Goal: Navigation & Orientation: Find specific page/section

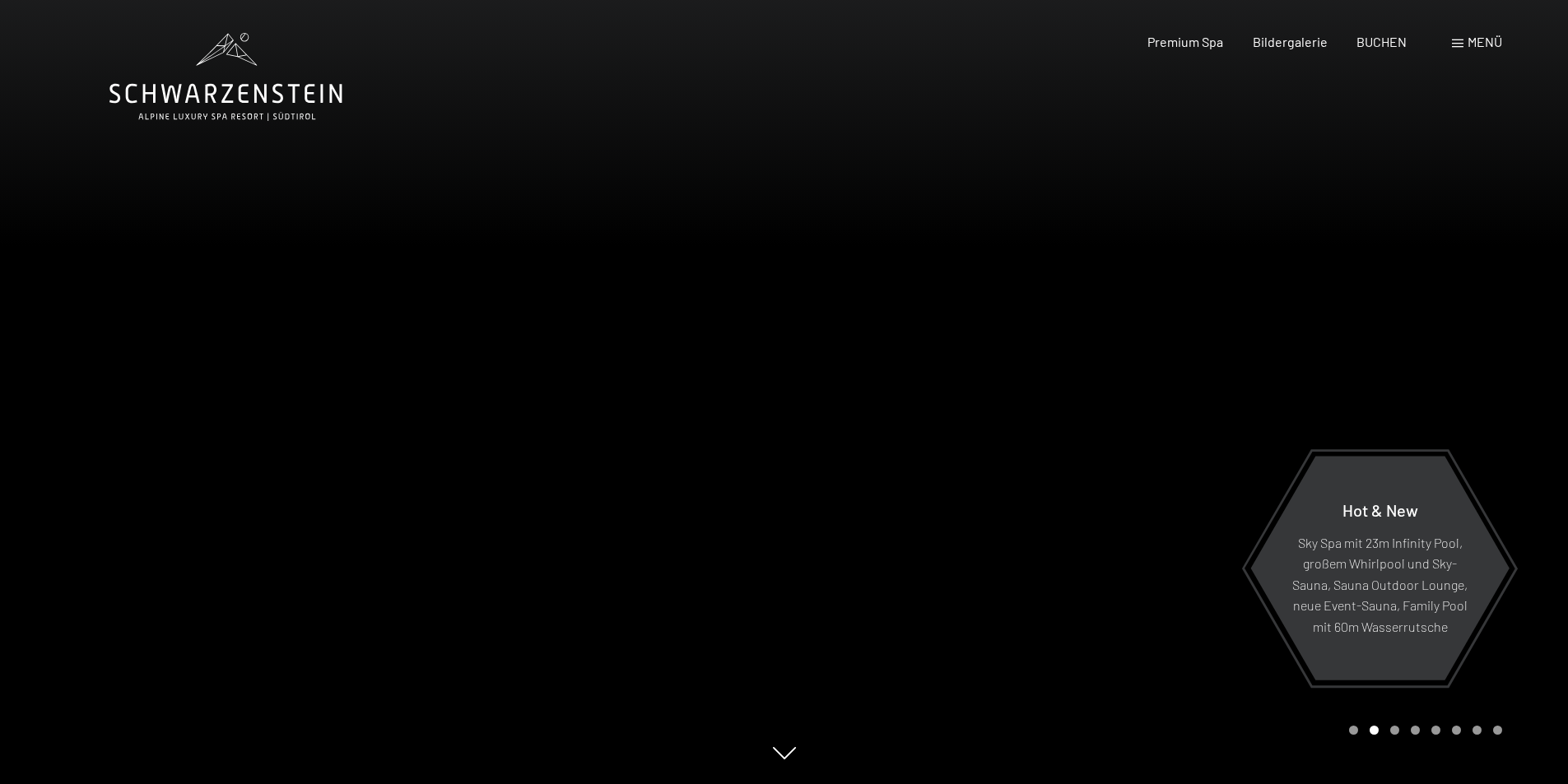
click at [1454, 42] on span at bounding box center [1457, 43] width 11 height 8
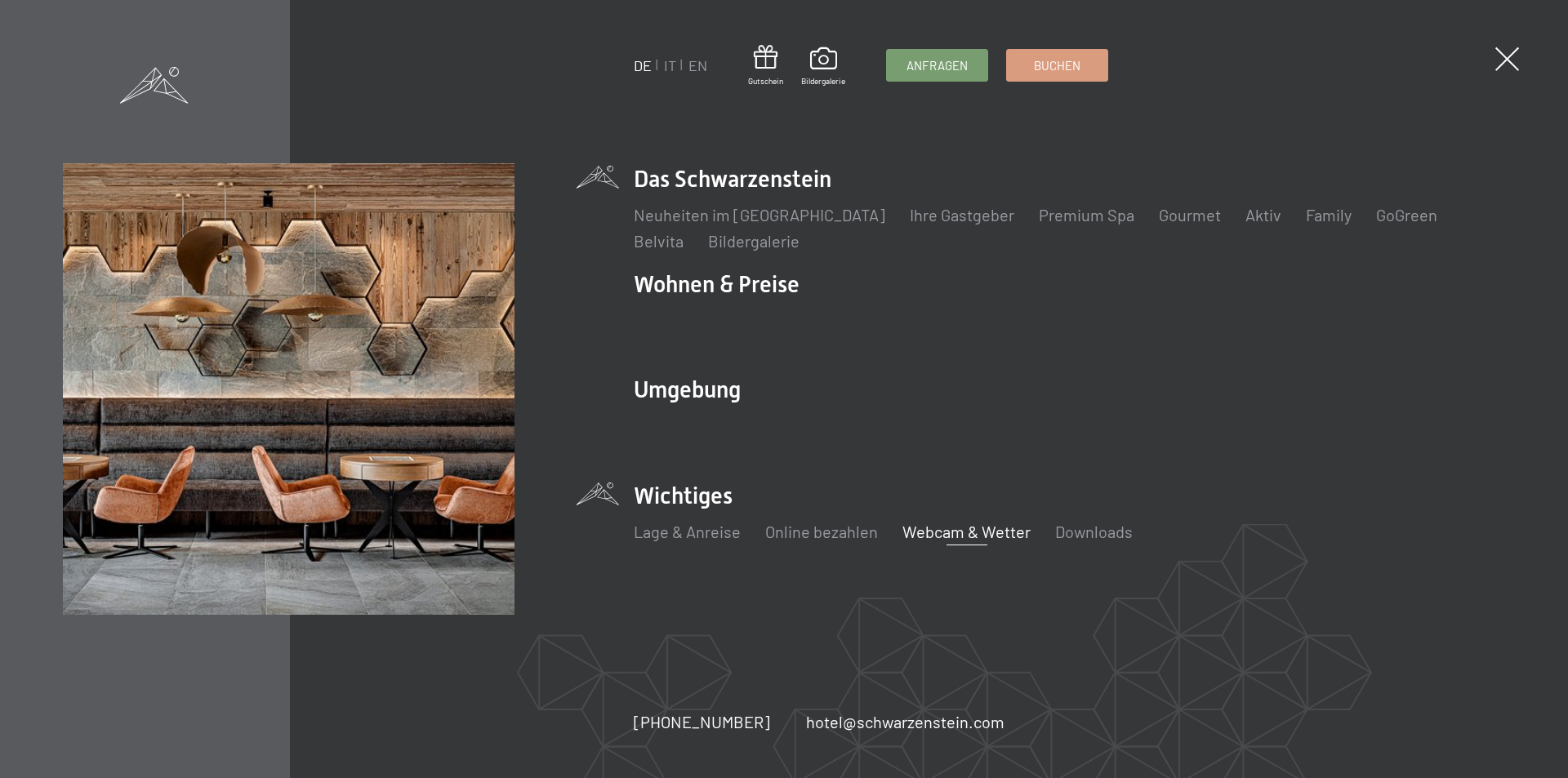
click at [950, 530] on link "Webcam & Wetter" at bounding box center [966, 531] width 128 height 19
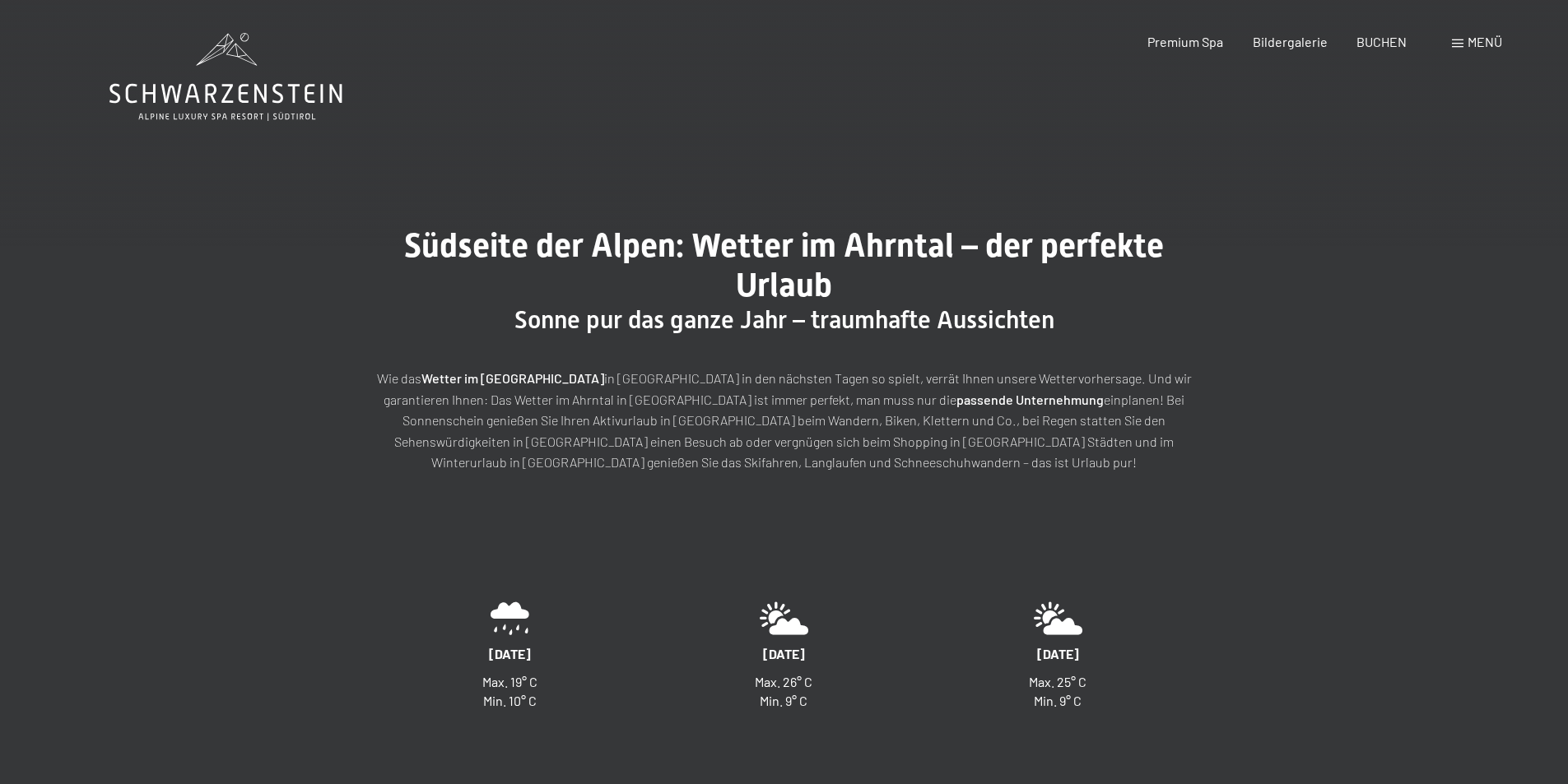
click at [1463, 39] on div "Menü" at bounding box center [1477, 41] width 50 height 18
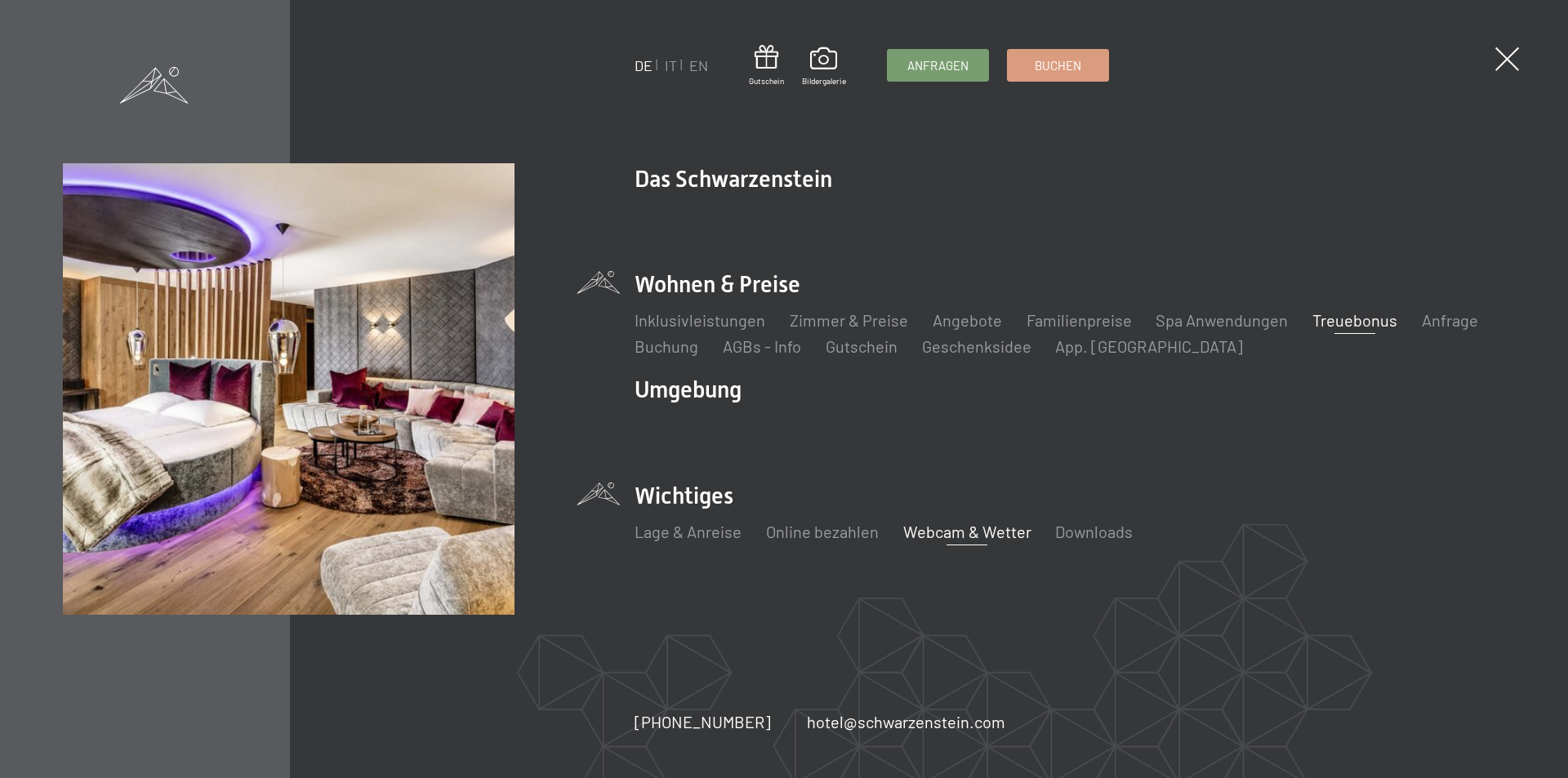
click at [1338, 321] on link "Treuebonus" at bounding box center [1354, 320] width 85 height 19
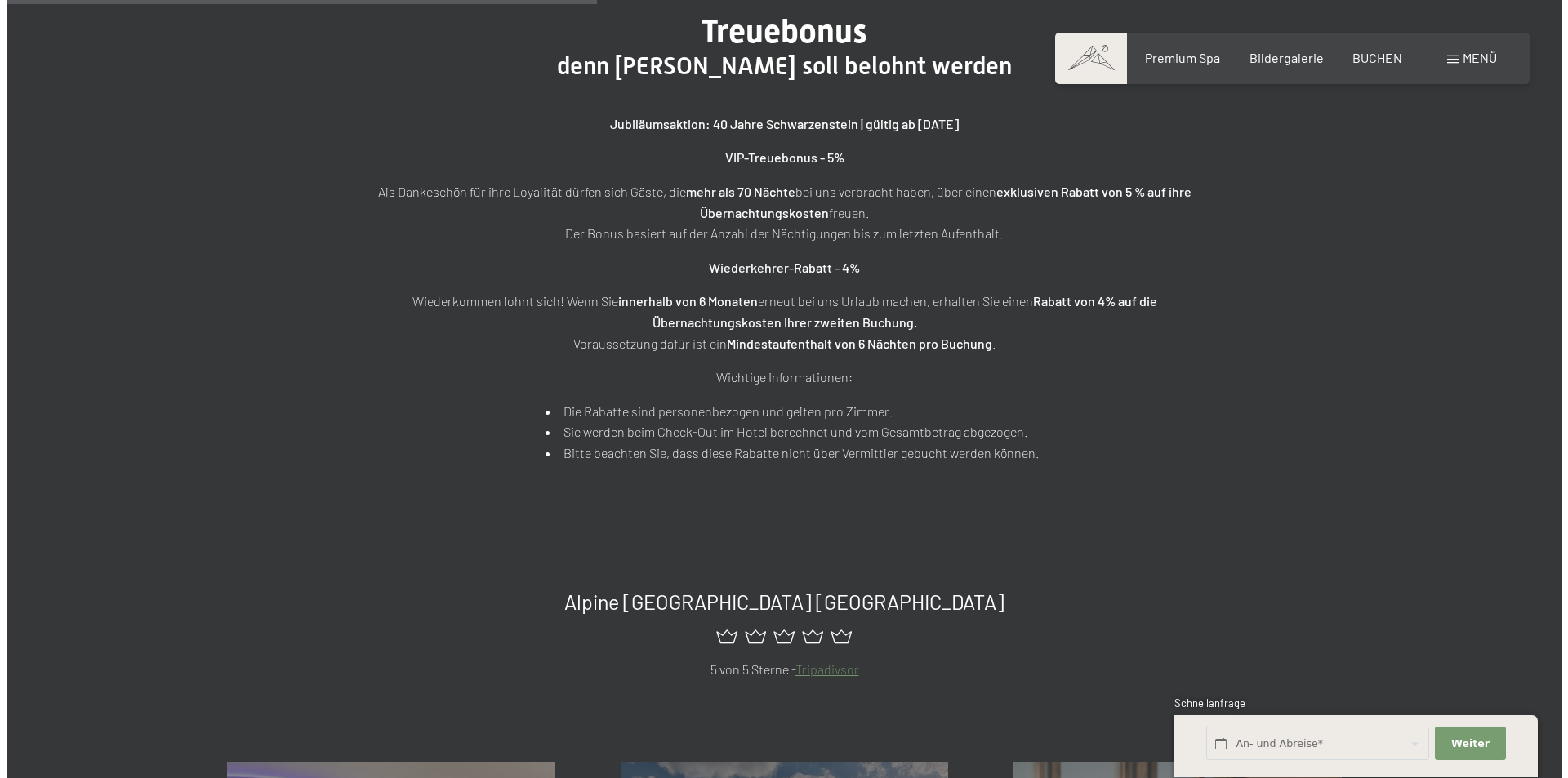
scroll to position [735, 0]
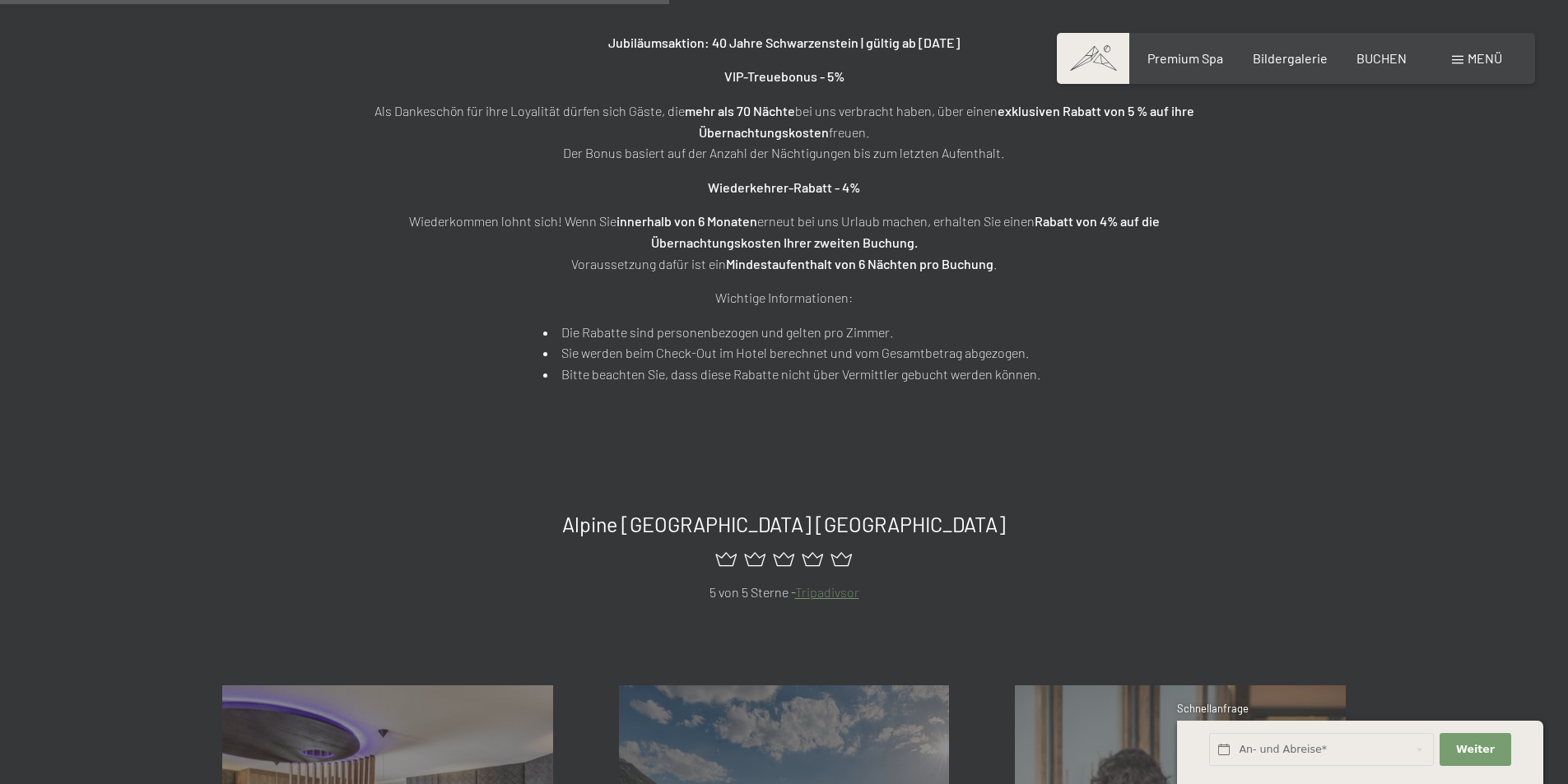
click at [1471, 53] on span "Menü" at bounding box center [1484, 58] width 34 height 16
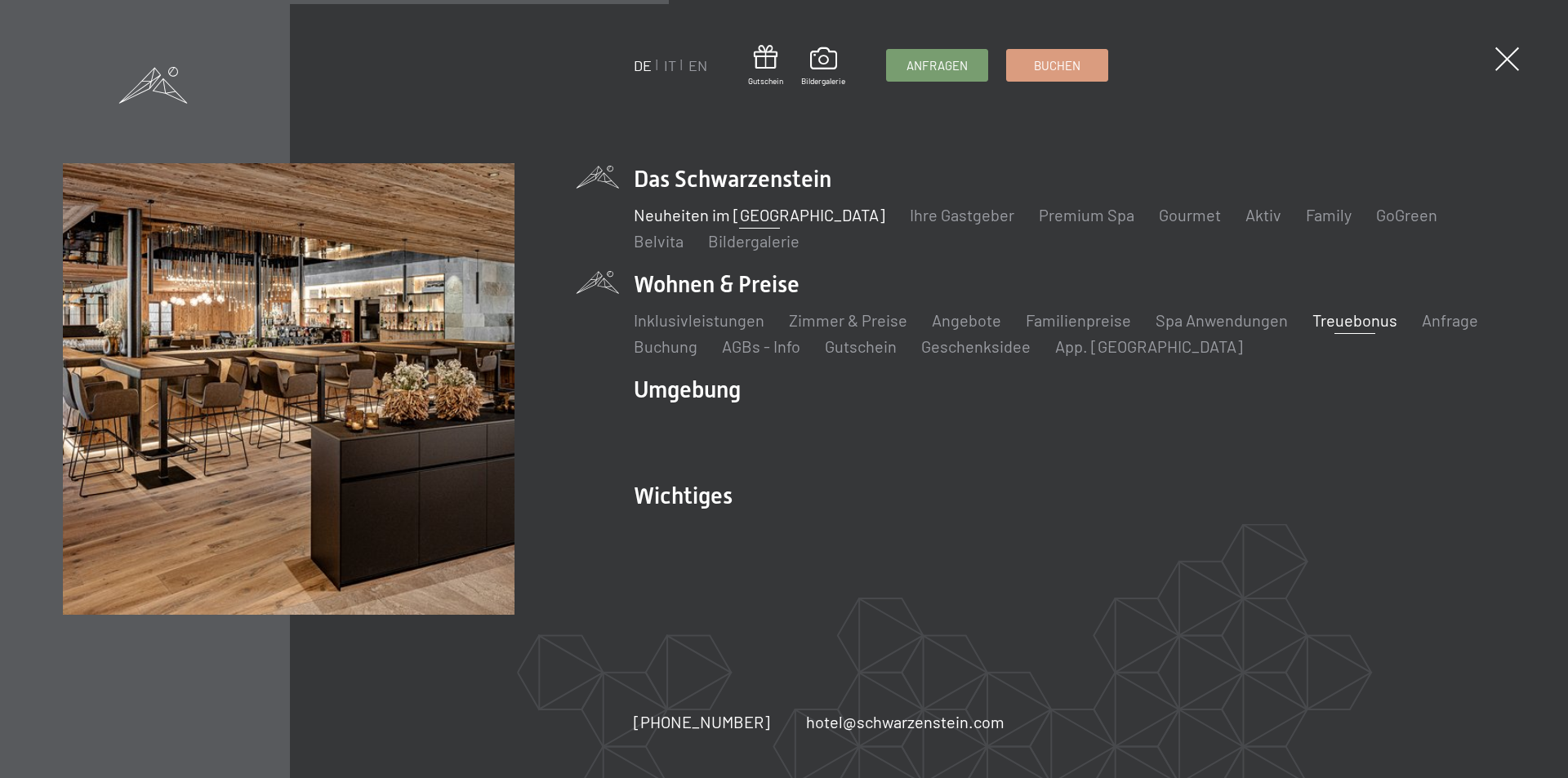
click at [678, 215] on link "Neuheiten im [GEOGRAPHIC_DATA]" at bounding box center [760, 215] width 251 height 19
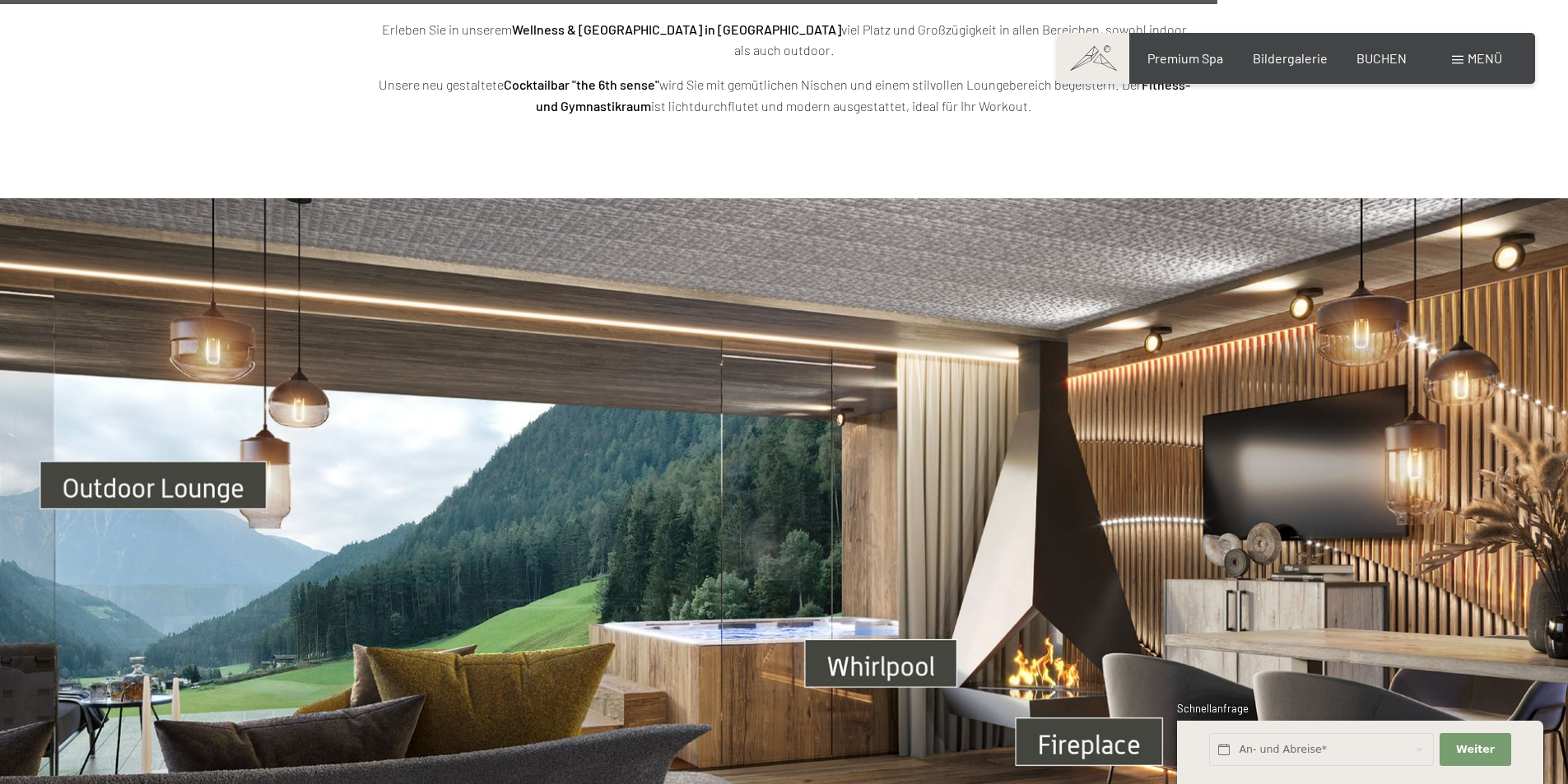
scroll to position [5348, 0]
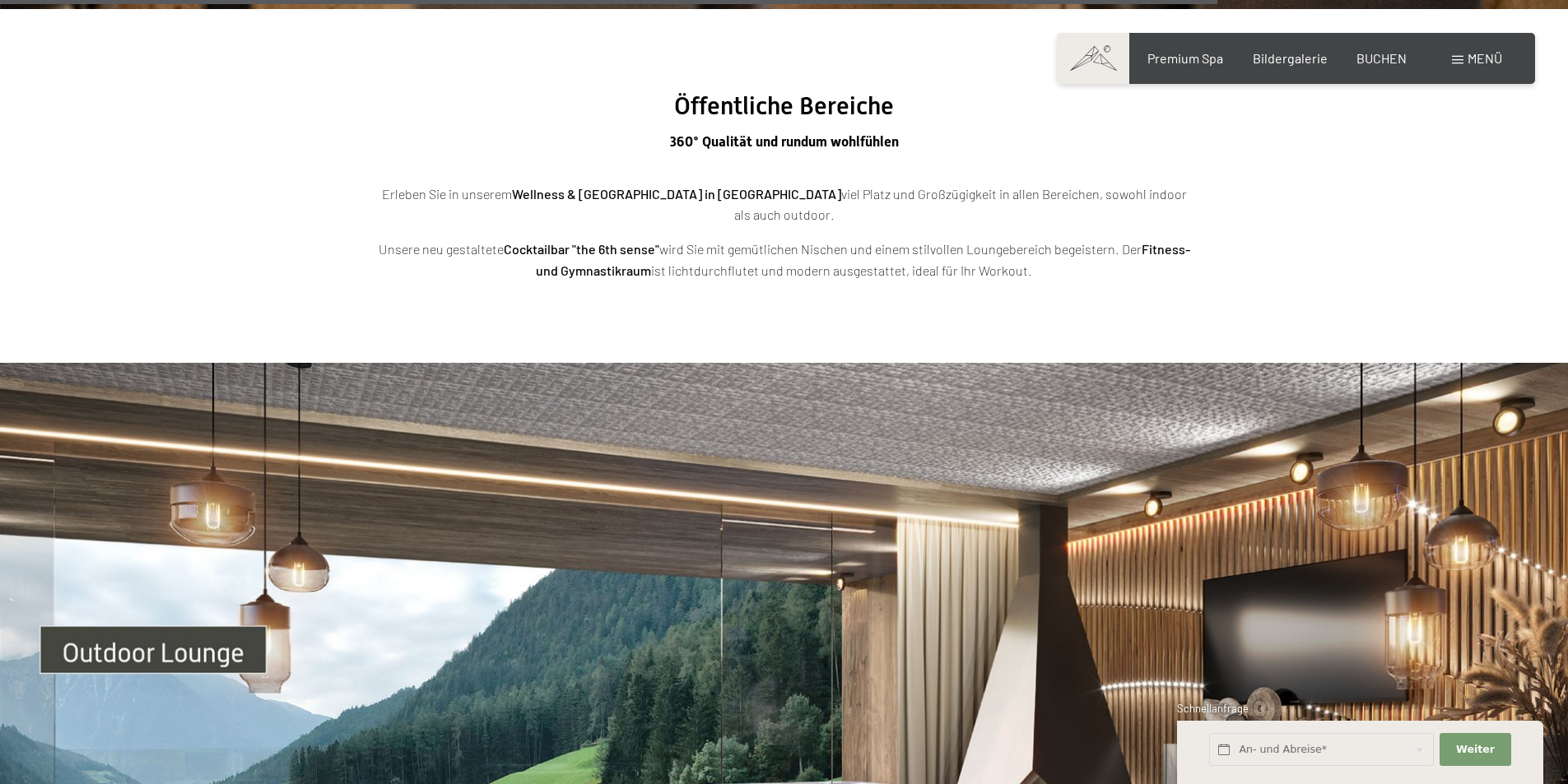
click at [1461, 57] on span at bounding box center [1457, 60] width 11 height 8
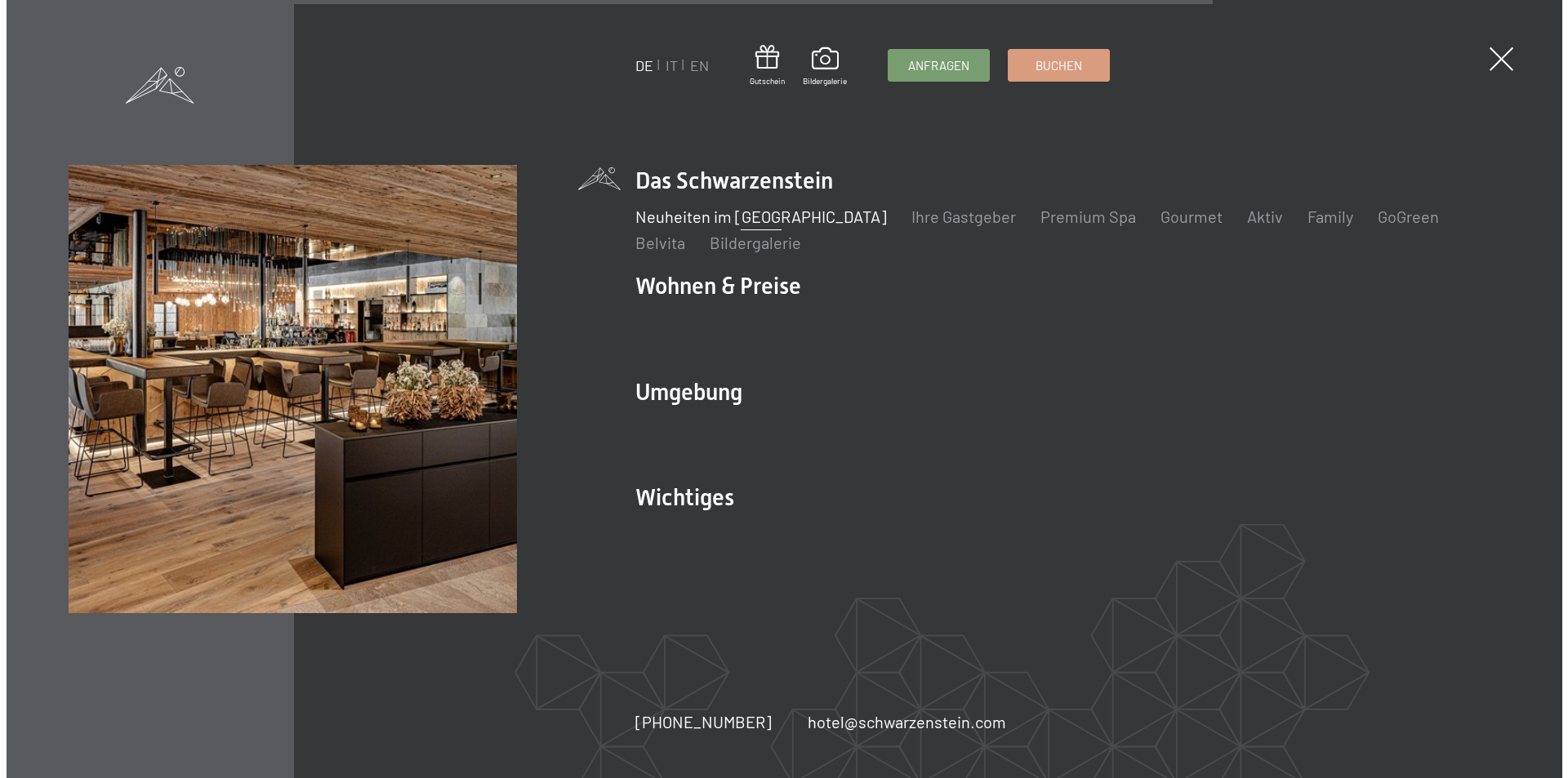
scroll to position [5328, 0]
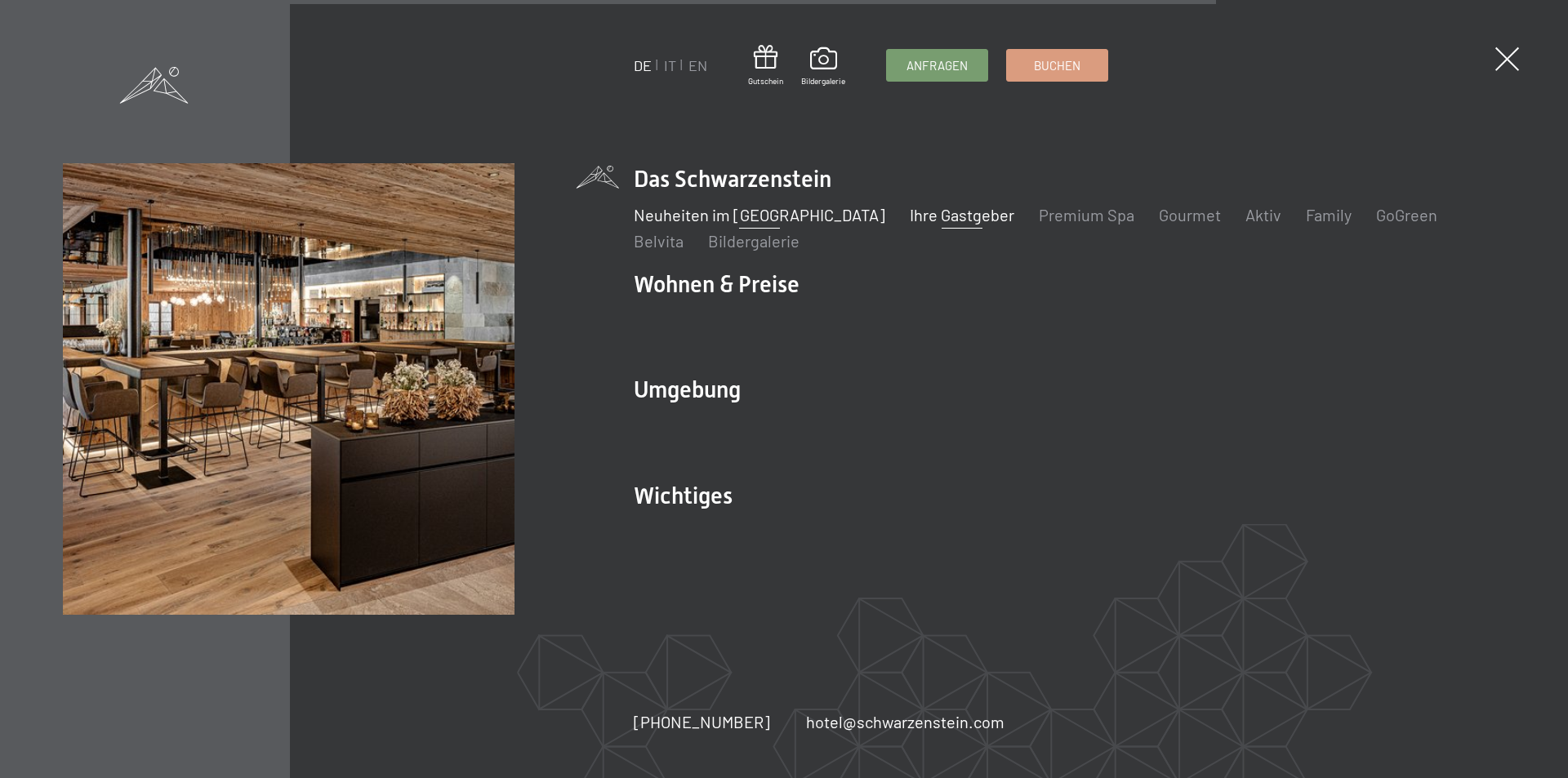
click at [911, 215] on link "Ihre Gastgeber" at bounding box center [962, 215] width 105 height 19
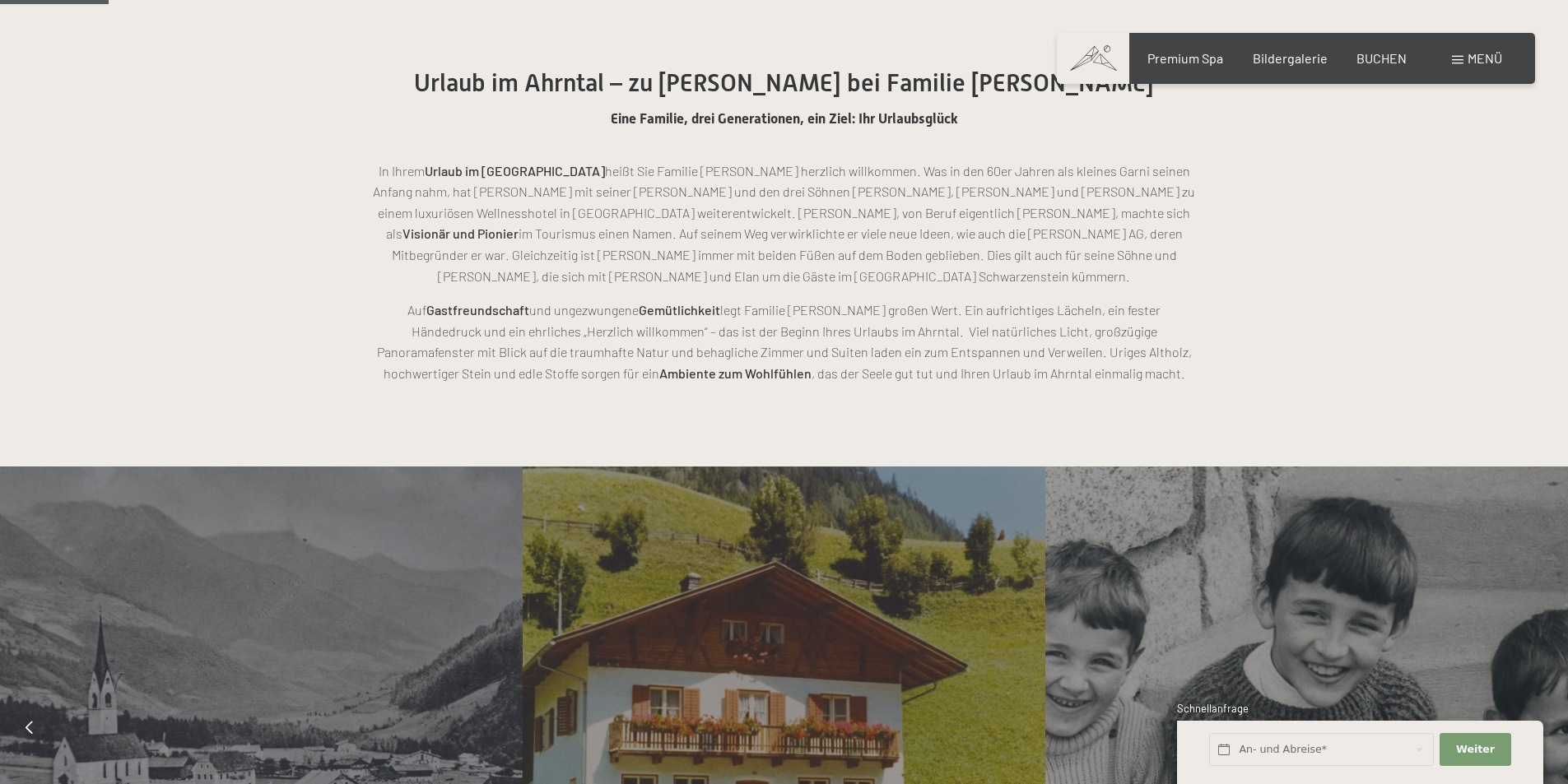
scroll to position [247, 0]
